Goal: Task Accomplishment & Management: Manage account settings

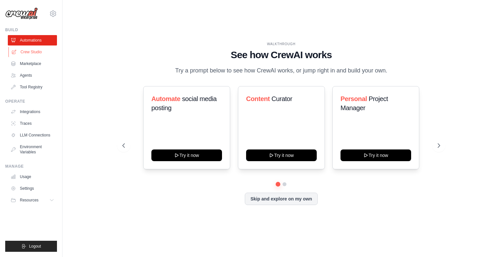
click at [34, 51] on link "Crew Studio" at bounding box center [32, 52] width 49 height 10
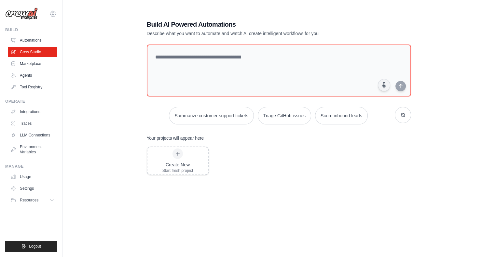
click at [53, 17] on icon at bounding box center [53, 14] width 8 height 8
click at [48, 43] on link "Settings" at bounding box center [52, 44] width 57 height 12
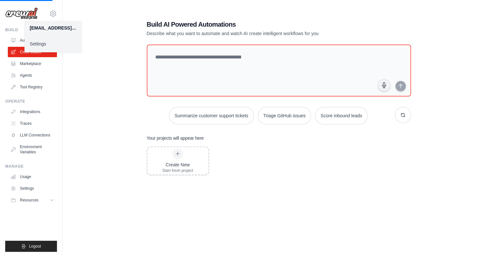
click at [41, 43] on link "Settings" at bounding box center [52, 44] width 57 height 12
click at [38, 246] on span "Logout" at bounding box center [35, 246] width 12 height 5
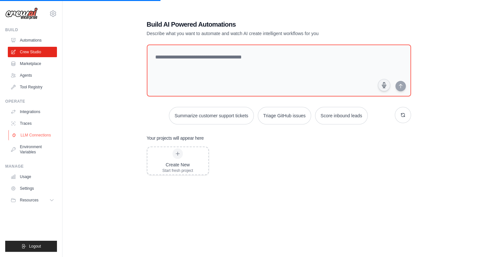
click at [21, 136] on link "LLM Connections" at bounding box center [32, 135] width 49 height 10
